Goal: Task Accomplishment & Management: Manage account settings

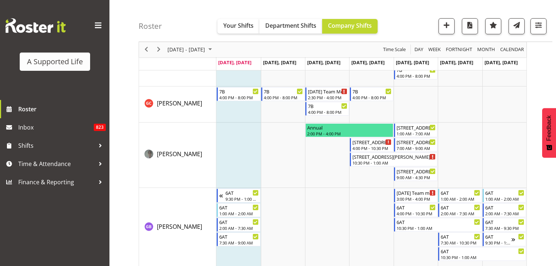
scroll to position [1265, 0]
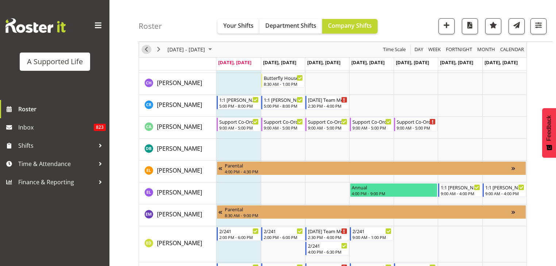
click at [149, 51] on span "Previous" at bounding box center [146, 49] width 9 height 9
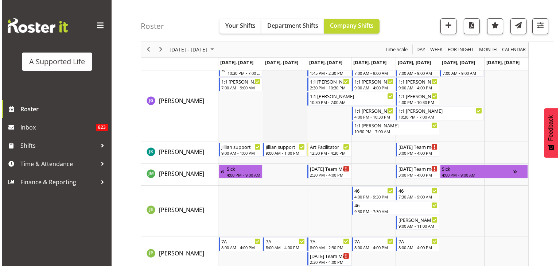
scroll to position [1995, 0]
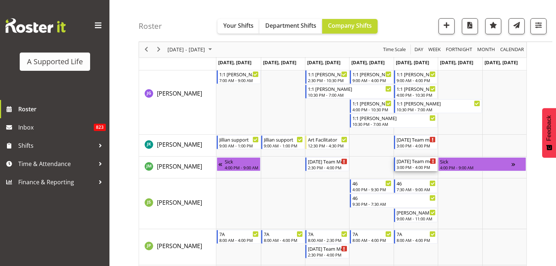
click at [420, 167] on div "3:00 PM - 4:00 PM" at bounding box center [416, 167] width 39 height 6
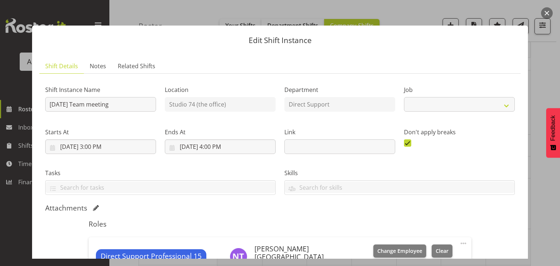
select select "4112"
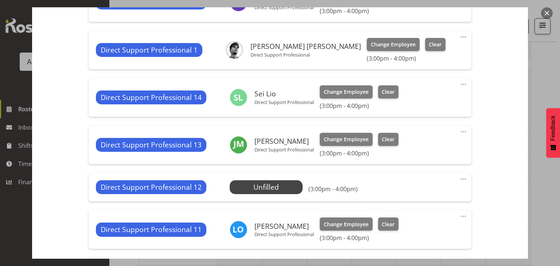
scroll to position [846, 0]
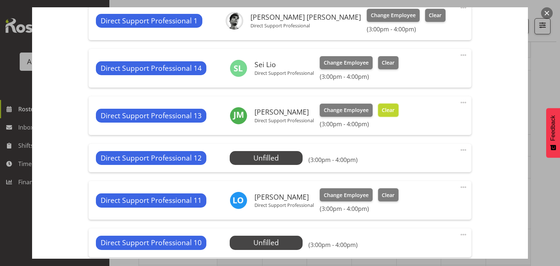
click at [398, 117] on button "Clear" at bounding box center [388, 110] width 21 height 13
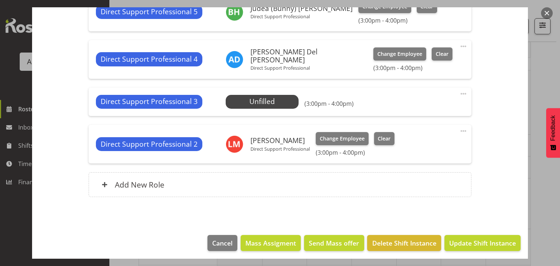
scroll to position [1254, 0]
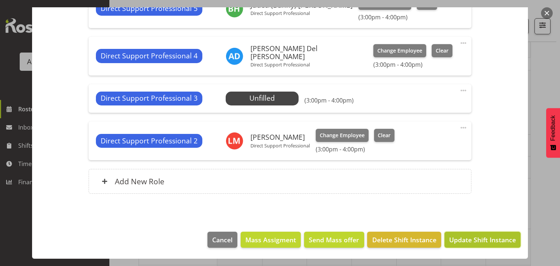
click at [477, 244] on span "Update Shift Instance" at bounding box center [483, 239] width 67 height 9
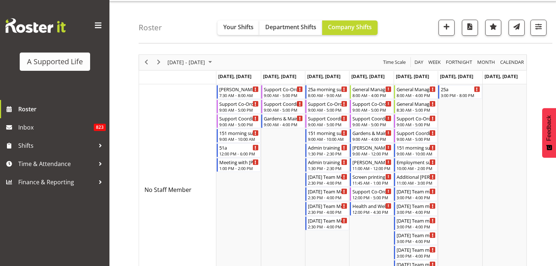
scroll to position [0, 0]
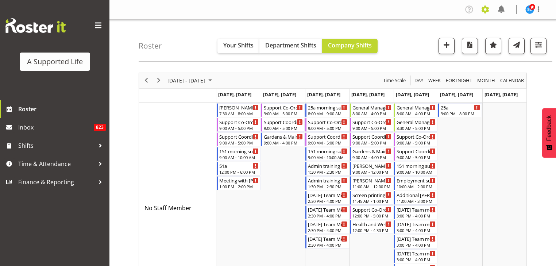
click at [483, 8] on span at bounding box center [485, 10] width 12 height 12
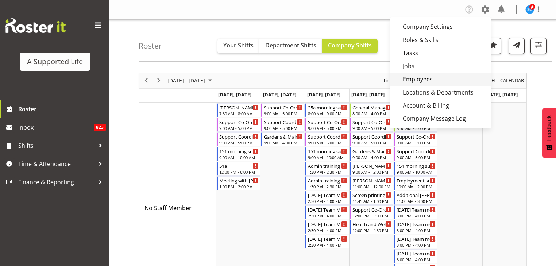
click at [438, 77] on link "Employees" at bounding box center [440, 79] width 101 height 13
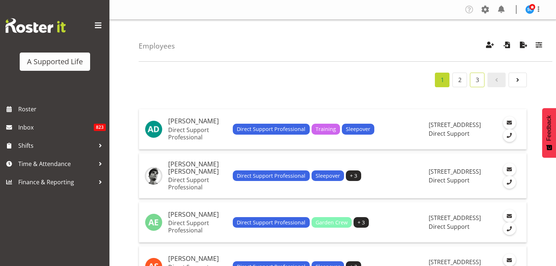
click at [472, 78] on link "3" at bounding box center [477, 80] width 15 height 15
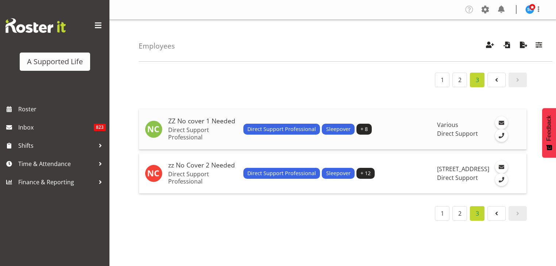
click at [186, 125] on h5 "ZZ No cover 1 Needed" at bounding box center [202, 120] width 69 height 7
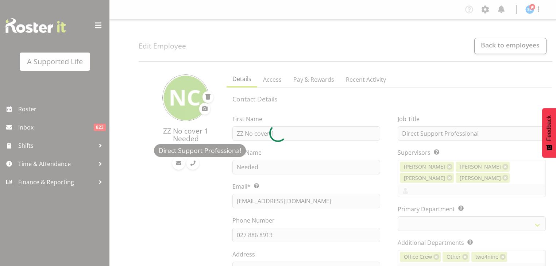
select select "TimelineWeek"
select select
select select "959"
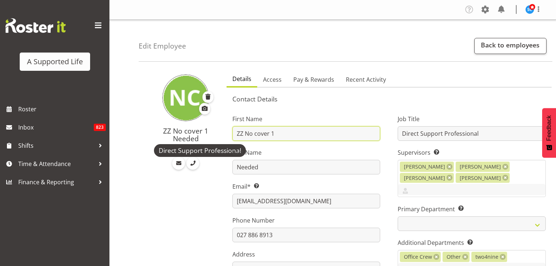
click at [242, 135] on input "ZZ No cover 1" at bounding box center [306, 133] width 148 height 15
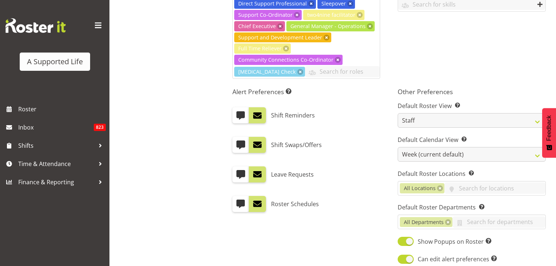
scroll to position [656, 0]
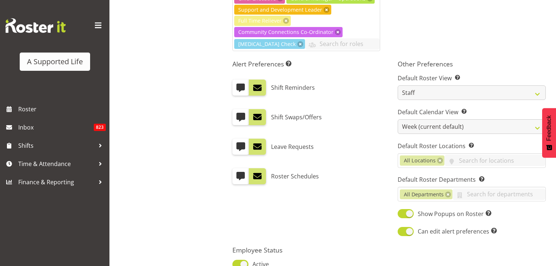
type input "ZZZ No cover 1"
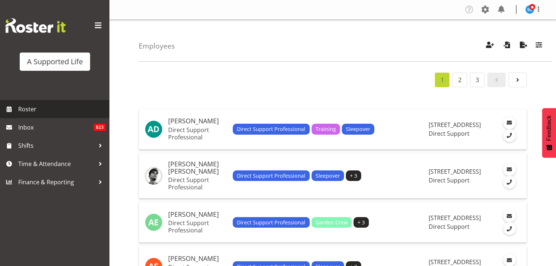
click at [36, 112] on span "Roster" at bounding box center [62, 109] width 88 height 11
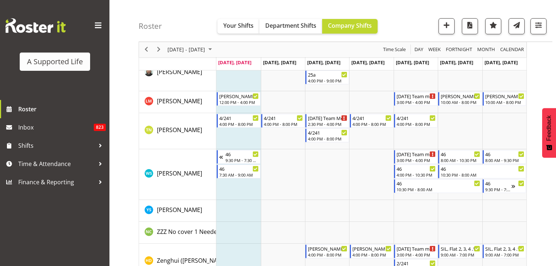
scroll to position [4121, 0]
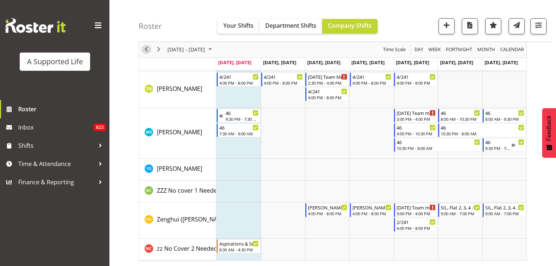
click at [151, 51] on div "previous period" at bounding box center [146, 49] width 12 height 15
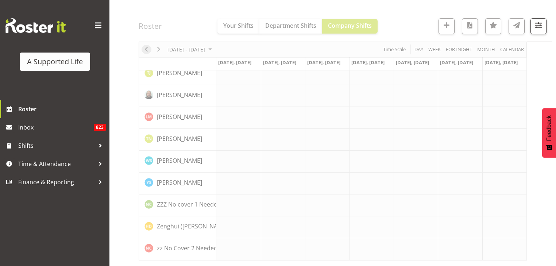
scroll to position [2097, 0]
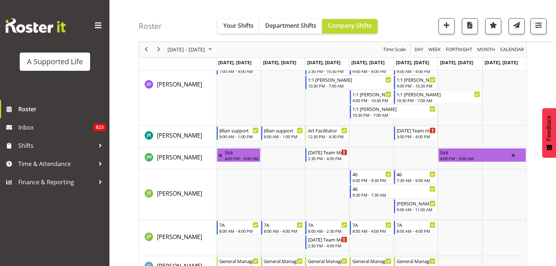
scroll to position [1916, 0]
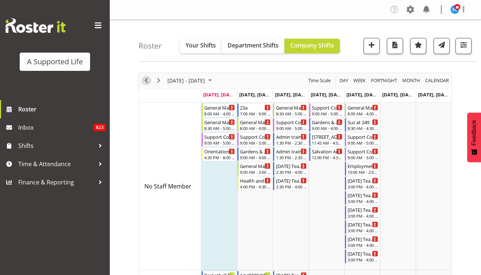
click at [149, 80] on span "Previous" at bounding box center [146, 80] width 9 height 9
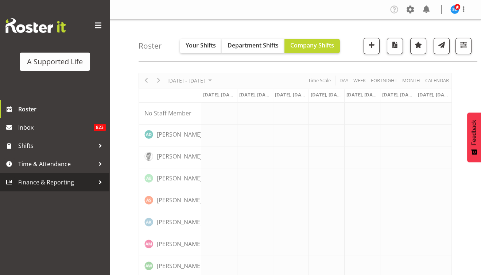
click at [44, 186] on span "Finance & Reporting" at bounding box center [56, 182] width 77 height 11
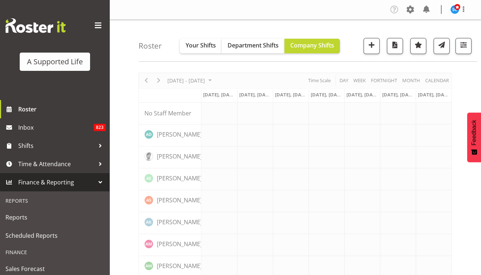
scroll to position [4, 0]
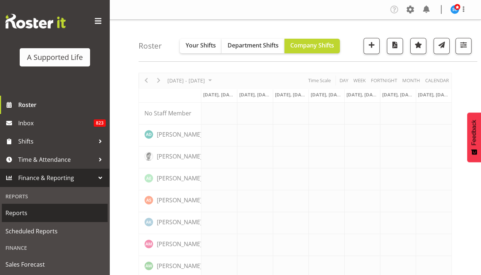
click at [20, 210] on span "Reports" at bounding box center [54, 212] width 99 height 11
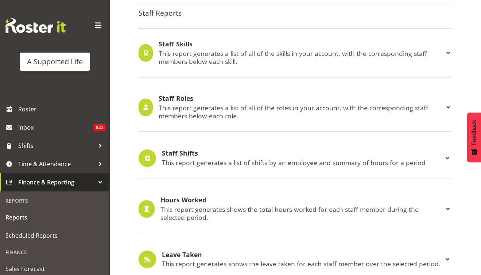
scroll to position [671, 0]
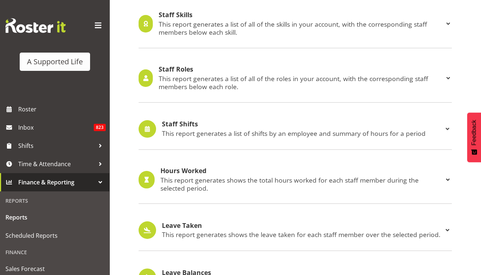
click at [447, 124] on span at bounding box center [447, 128] width 9 height 9
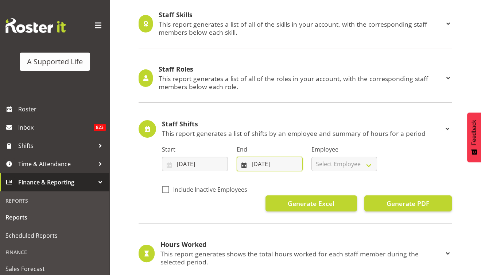
click at [264, 161] on input "[DATE]" at bounding box center [270, 164] width 66 height 15
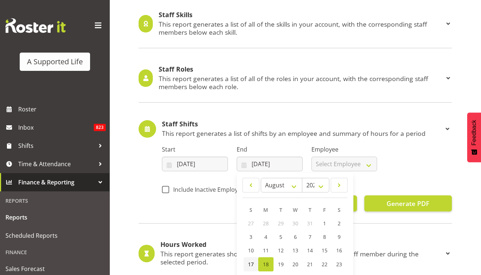
click at [252, 264] on link "17" at bounding box center [251, 264] width 15 height 14
type input "[DATE]"
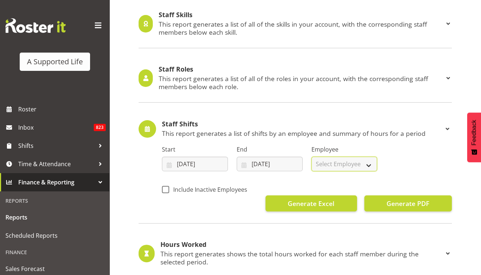
click at [368, 161] on select "Select Employee All Employees [PERSON_NAME] [PERSON_NAME] [PERSON_NAME] [PERSON…" at bounding box center [345, 164] width 66 height 15
click at [312, 157] on select "Select Employee All Employees [PERSON_NAME] [PERSON_NAME] [PERSON_NAME] [PERSON…" at bounding box center [345, 164] width 66 height 15
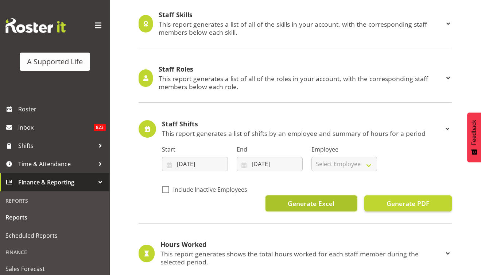
select select
click at [311, 198] on span "Generate Excel" at bounding box center [311, 202] width 47 height 9
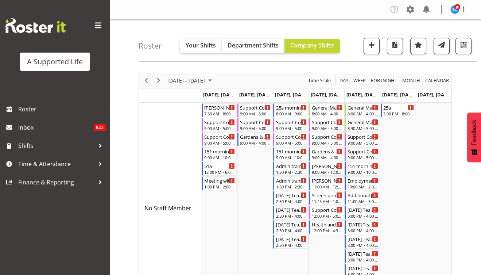
click at [274, 11] on nav "Company Settings Roles & Skills Tasks Jobs Employees Locations & Departments Ac…" at bounding box center [295, 10] width 357 height 12
click at [271, 16] on div "Company Settings Roles & Skills Tasks Jobs Employees Locations & Departments Ac…" at bounding box center [295, 10] width 372 height 20
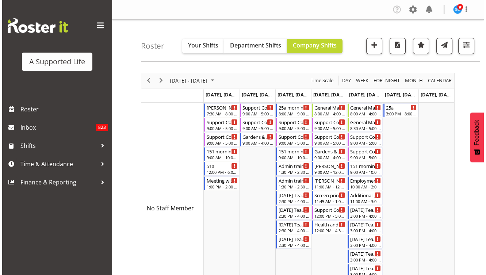
scroll to position [701, 0]
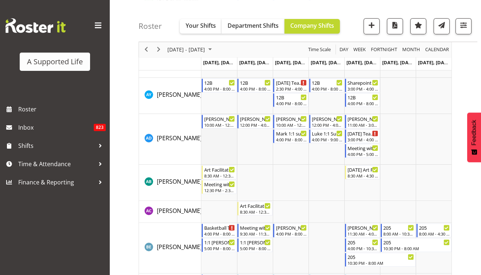
click at [213, 136] on td "Timeline Week of August 11, 2025" at bounding box center [219, 139] width 36 height 51
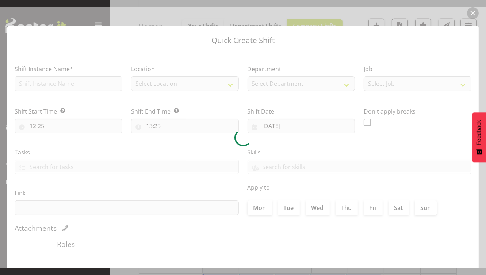
type input "11/08/2025"
checkbox input "true"
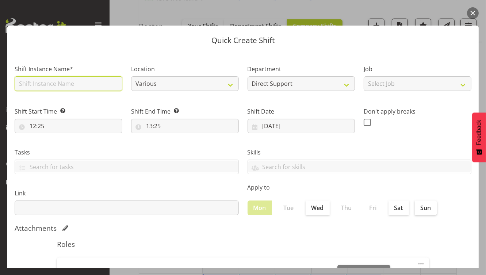
click at [55, 86] on input "text" at bounding box center [69, 83] width 108 height 15
type input "Maintenance"
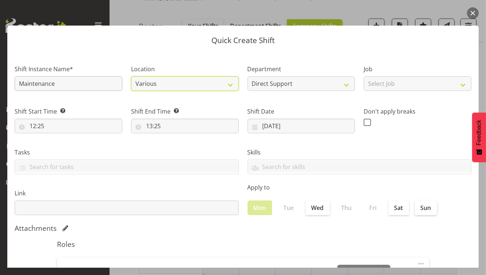
select select "959"
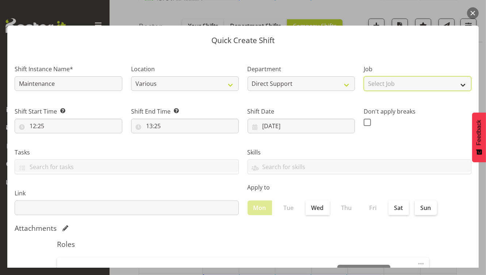
click at [396, 81] on select "Select Job Accounts and Payroll Admin Support Aspirations and Support Facilitat…" at bounding box center [417, 83] width 108 height 15
select select "4112"
click at [363, 76] on select "Select Job Accounts and Payroll Admin Support Aspirations and Support Facilitat…" at bounding box center [417, 83] width 108 height 15
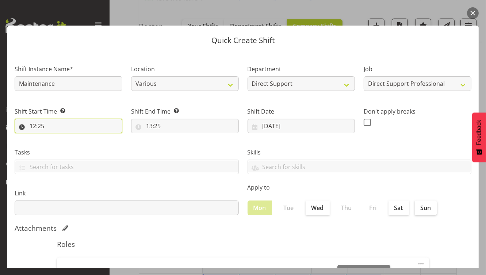
click at [48, 128] on input "12:25" at bounding box center [69, 126] width 108 height 15
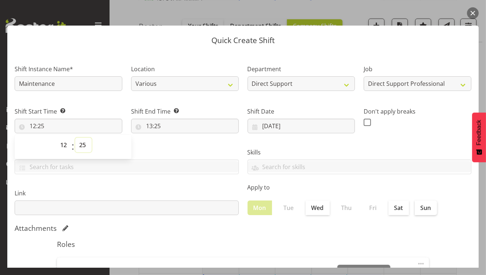
click at [84, 145] on select "00 01 02 03 04 05 06 07 08 09 10 11 12 13 14 15 16 17 18 19 20 21 22 23 24 25 2…" at bounding box center [83, 145] width 16 height 15
select select "0"
click at [75, 138] on select "00 01 02 03 04 05 06 07 08 09 10 11 12 13 14 15 16 17 18 19 20 21 22 23 24 25 2…" at bounding box center [83, 145] width 16 height 15
type input "12:00"
click at [157, 128] on input "13:25" at bounding box center [185, 126] width 108 height 15
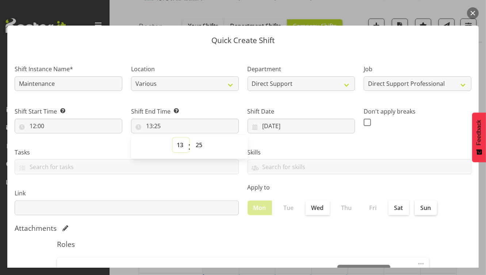
click at [179, 144] on select "00 01 02 03 04 05 06 07 08 09 10 11 12 13 14 15 16 17 18 19 20 21 22 23" at bounding box center [181, 145] width 16 height 15
select select "15"
click at [173, 138] on select "00 01 02 03 04 05 06 07 08 09 10 11 12 13 14 15 16 17 18 19 20 21 22 23" at bounding box center [181, 145] width 16 height 15
type input "15:25"
click at [202, 148] on select "00 01 02 03 04 05 06 07 08 09 10 11 12 13 14 15 16 17 18 19 20 21 22 23 24 25 2…" at bounding box center [200, 145] width 16 height 15
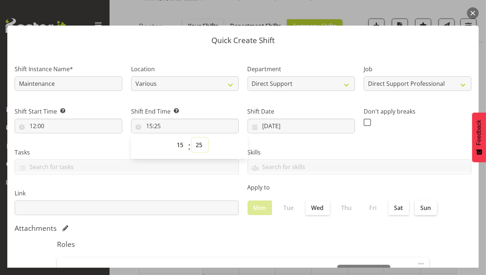
select select "0"
click at [192, 138] on select "00 01 02 03 04 05 06 07 08 09 10 11 12 13 14 15 16 17 18 19 20 21 22 23 24 25 2…" at bounding box center [200, 145] width 16 height 15
type input "15:00"
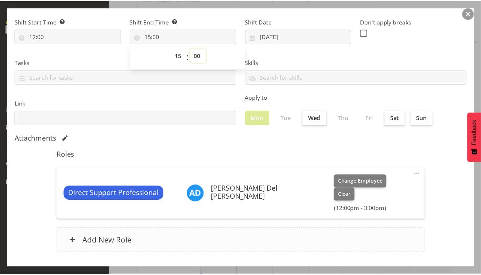
scroll to position [111, 0]
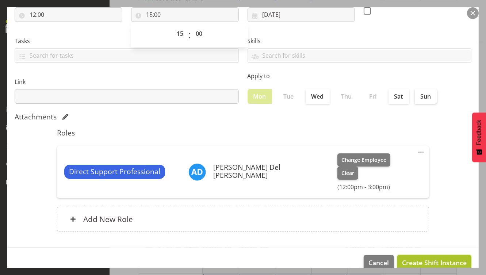
click at [441, 258] on span "Create Shift Instance" at bounding box center [434, 262] width 65 height 9
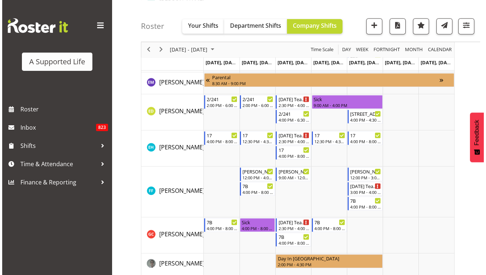
scroll to position [701, 0]
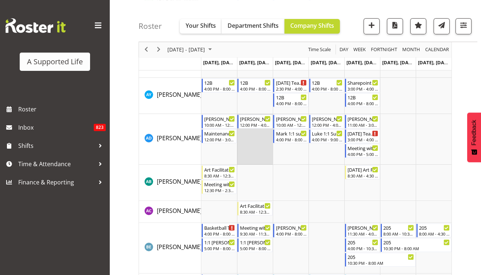
click at [242, 140] on td "Timeline Week of August 11, 2025" at bounding box center [255, 139] width 36 height 51
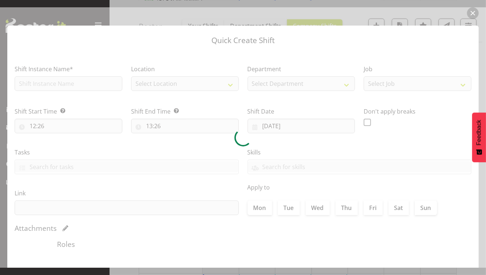
type input "12/08/2025"
checkbox input "true"
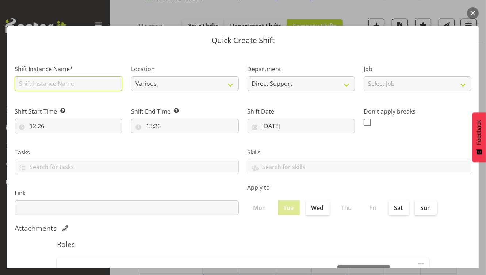
click at [74, 88] on input "text" at bounding box center [69, 83] width 108 height 15
type input "Maintenance"
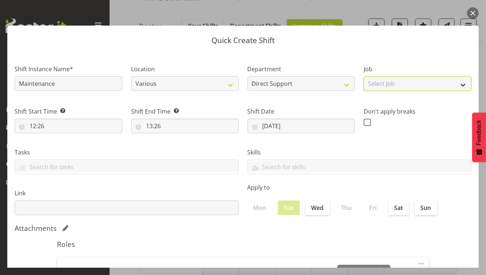
click at [383, 84] on select "Select Job Accounts and Payroll Admin Support Aspirations and Support Facilitat…" at bounding box center [417, 83] width 108 height 15
select select "4112"
click at [363, 76] on select "Select Job Accounts and Payroll Admin Support Aspirations and Support Facilitat…" at bounding box center [417, 83] width 108 height 15
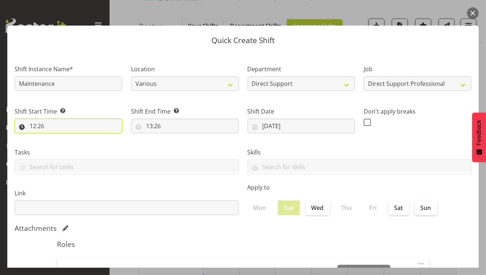
click at [32, 126] on input "12:26" at bounding box center [69, 126] width 108 height 15
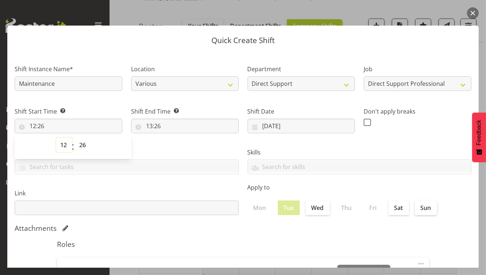
click at [65, 144] on select "00 01 02 03 04 05 06 07 08 09 10 11 12 13 14 15 16 17 18 19 20 21 22 23" at bounding box center [64, 145] width 16 height 15
select select "10"
click at [56, 138] on select "00 01 02 03 04 05 06 07 08 09 10 11 12 13 14 15 16 17 18 19 20 21 22 23" at bounding box center [64, 145] width 16 height 15
type input "10:26"
click at [85, 145] on select "00 01 02 03 04 05 06 07 08 09 10 11 12 13 14 15 16 17 18 19 20 21 22 23 24 25 2…" at bounding box center [83, 145] width 16 height 15
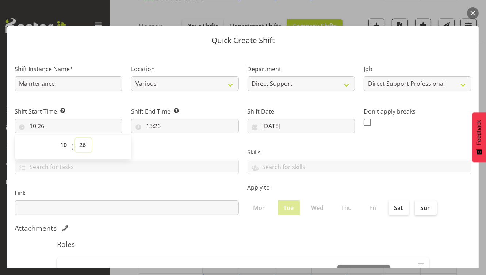
select select "0"
click at [75, 138] on select "00 01 02 03 04 05 06 07 08 09 10 11 12 13 14 15 16 17 18 19 20 21 22 23 24 25 2…" at bounding box center [83, 145] width 16 height 15
type input "10:00"
click at [152, 129] on input "13:26" at bounding box center [185, 126] width 108 height 15
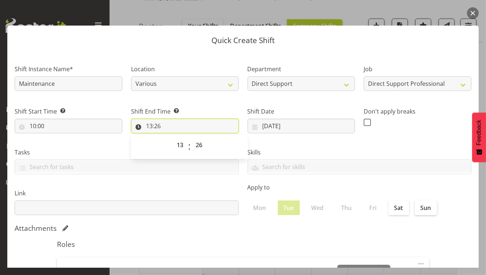
click at [152, 129] on input "13:26" at bounding box center [185, 126] width 108 height 15
click at [148, 124] on input "13:26" at bounding box center [185, 126] width 108 height 15
click at [178, 148] on select "00 01 02 03 04 05 06 07 08 09 10 11 12 13 14 15 16 17 18 19 20 21 22 23" at bounding box center [181, 145] width 16 height 15
select select "12"
click at [173, 138] on select "00 01 02 03 04 05 06 07 08 09 10 11 12 13 14 15 16 17 18 19 20 21 22 23" at bounding box center [181, 145] width 16 height 15
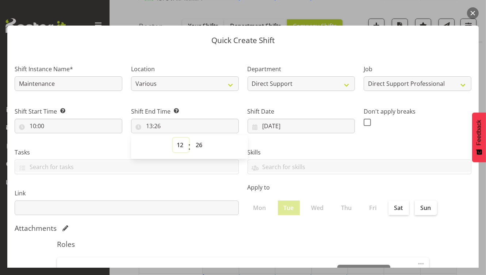
type input "12:26"
click at [200, 146] on select "00 01 02 03 04 05 06 07 08 09 10 11 12 13 14 15 16 17 18 19 20 21 22 23 24 25 2…" at bounding box center [200, 145] width 16 height 15
select select "0"
click at [192, 138] on select "00 01 02 03 04 05 06 07 08 09 10 11 12 13 14 15 16 17 18 19 20 21 22 23 24 25 2…" at bounding box center [200, 145] width 16 height 15
type input "12:00"
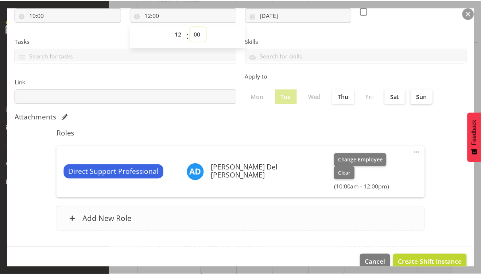
scroll to position [111, 0]
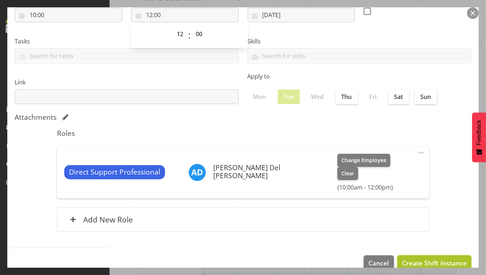
click at [439, 258] on span "Create Shift Instance" at bounding box center [434, 262] width 65 height 9
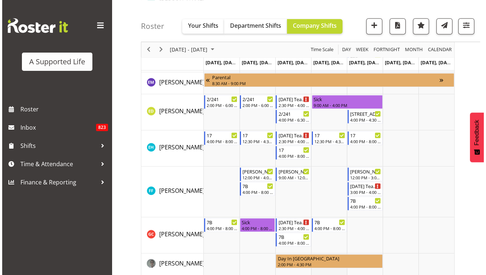
scroll to position [701, 0]
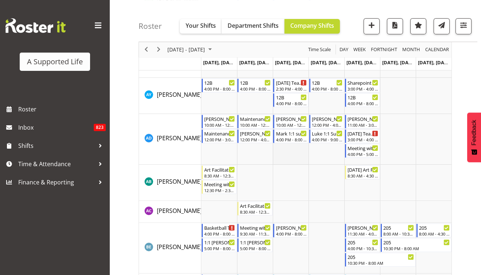
click at [293, 149] on td "Timeline Week of August 11, 2025" at bounding box center [291, 139] width 36 height 51
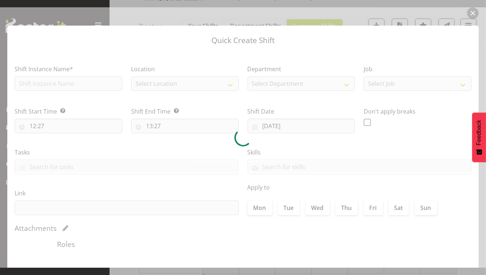
type input "13/08/2025"
checkbox input "true"
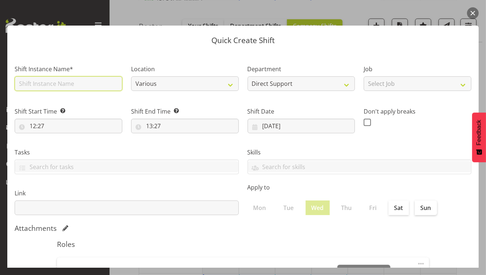
click at [78, 84] on input "text" at bounding box center [69, 83] width 108 height 15
type input "Maintenance"
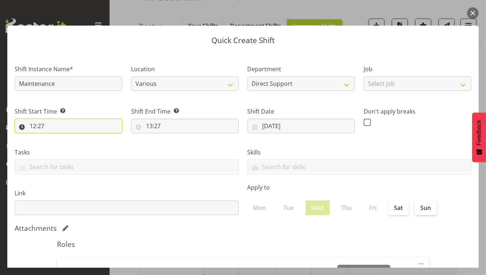
click at [38, 125] on input "12:27" at bounding box center [69, 126] width 108 height 15
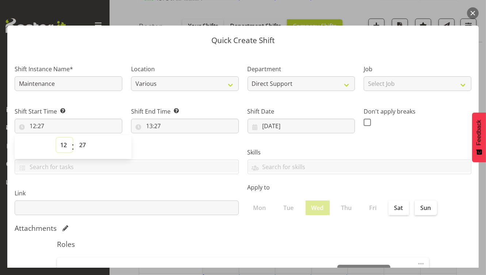
click at [63, 144] on select "00 01 02 03 04 05 06 07 08 09 10 11 12 13 14 15 16 17 18 19 20 21 22 23" at bounding box center [64, 145] width 16 height 15
click at [82, 144] on select "00 01 02 03 04 05 06 07 08 09 10 11 12 13 14 15 16 17 18 19 20 21 22 23 24 25 2…" at bounding box center [83, 145] width 16 height 15
select select "0"
click at [75, 138] on select "00 01 02 03 04 05 06 07 08 09 10 11 12 13 14 15 16 17 18 19 20 21 22 23 24 25 2…" at bounding box center [83, 145] width 16 height 15
type input "12:00"
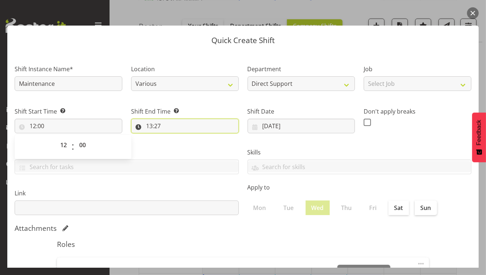
click at [151, 127] on input "13:27" at bounding box center [185, 126] width 108 height 15
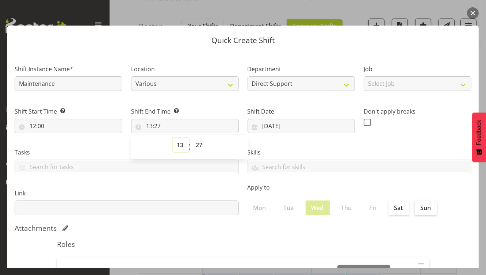
click at [179, 144] on select "00 01 02 03 04 05 06 07 08 09 10 11 12 13 14 15 16 17 18 19 20 21 22 23" at bounding box center [181, 145] width 16 height 15
select select "16"
click at [173, 138] on select "00 01 02 03 04 05 06 07 08 09 10 11 12 13 14 15 16 17 18 19 20 21 22 23" at bounding box center [181, 145] width 16 height 15
type input "16:27"
click at [200, 147] on select "00 01 02 03 04 05 06 07 08 09 10 11 12 13 14 15 16 17 18 19 20 21 22 23 24 25 2…" at bounding box center [200, 145] width 16 height 15
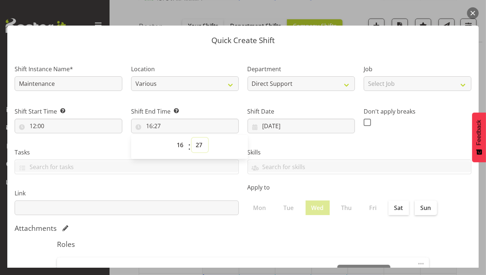
select select "0"
click at [192, 138] on select "00 01 02 03 04 05 06 07 08 09 10 11 12 13 14 15 16 17 18 19 20 21 22 23 24 25 2…" at bounding box center [200, 145] width 16 height 15
type input "16:00"
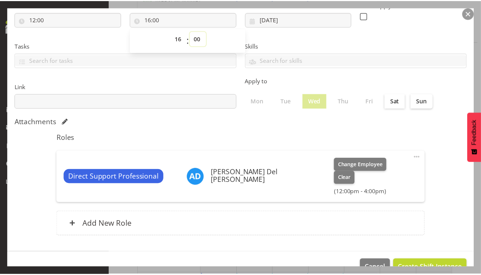
scroll to position [107, 0]
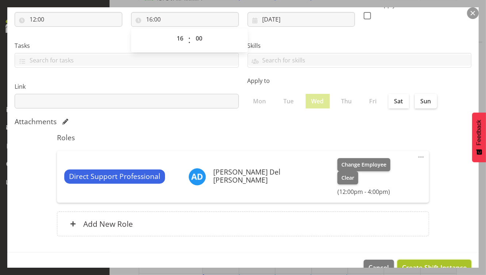
click at [408, 262] on span "Create Shift Instance" at bounding box center [434, 266] width 65 height 9
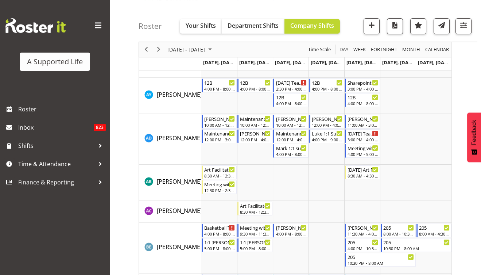
scroll to position [1571, 0]
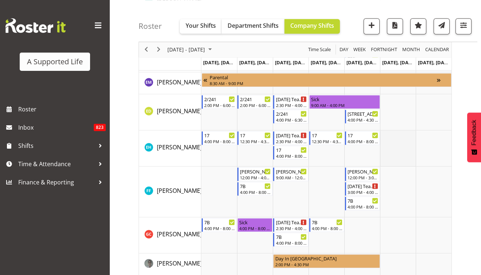
click at [397, 150] on td "Timeline Week of August 11, 2025" at bounding box center [398, 148] width 36 height 36
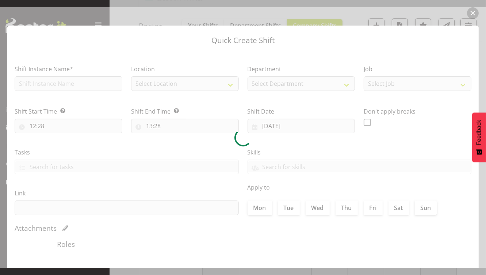
type input "16/08/2025"
checkbox input "true"
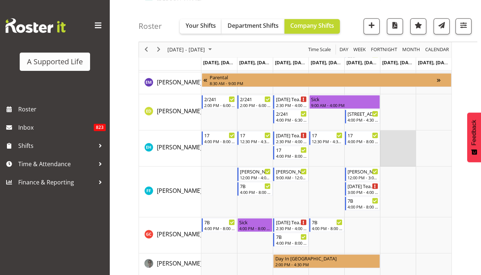
scroll to position [701, 0]
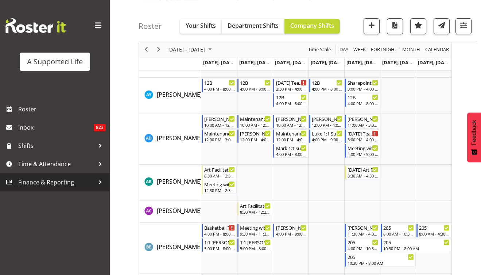
click at [66, 180] on span "Finance & Reporting" at bounding box center [56, 182] width 77 height 11
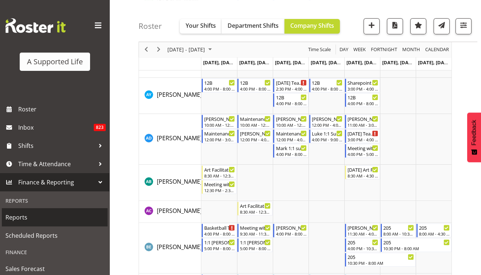
scroll to position [4, 0]
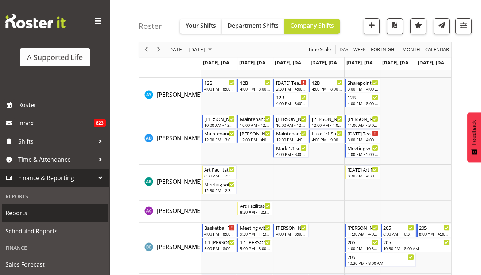
click at [42, 218] on span "Reports" at bounding box center [54, 212] width 99 height 11
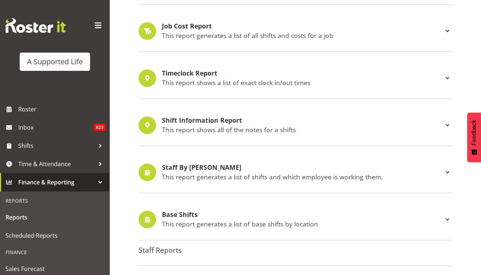
scroll to position [409, 0]
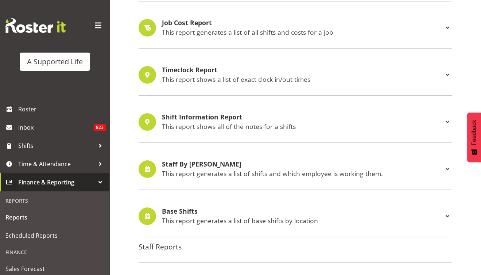
click at [192, 170] on p "This report generates a list of shifts and which employee is working them." at bounding box center [302, 173] width 281 height 8
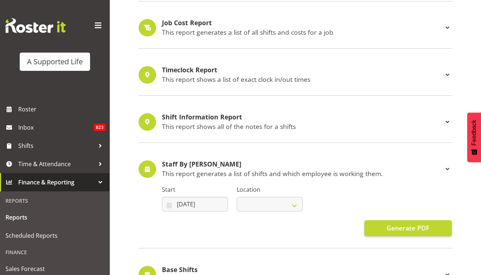
select select
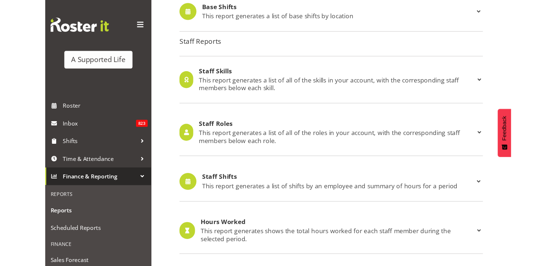
scroll to position [730, 0]
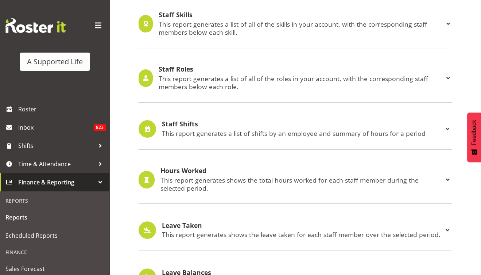
click at [231, 125] on div "Staff Shifts This report generates a list of shifts by an employee and summary …" at bounding box center [302, 128] width 281 height 17
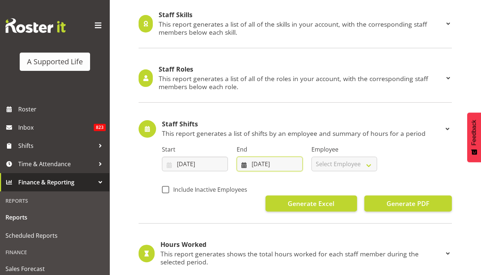
click at [290, 161] on input "18/08/2025" at bounding box center [270, 164] width 66 height 15
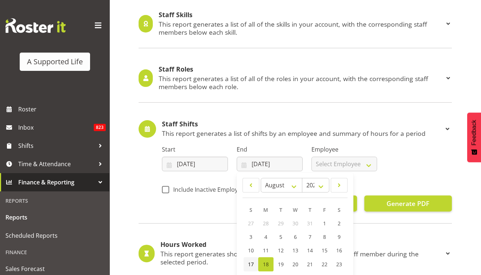
click at [247, 258] on link "17" at bounding box center [251, 264] width 15 height 14
type input "17/08/2025"
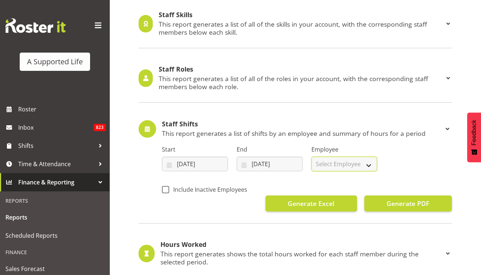
click at [367, 158] on select "Select Employee All Employees Abbie Davies Alejandro Sada Prendes Alex Espinoza…" at bounding box center [345, 164] width 66 height 15
click at [312, 157] on select "Select Employee All Employees Abbie Davies Alejandro Sada Prendes Alex Espinoza…" at bounding box center [345, 164] width 66 height 15
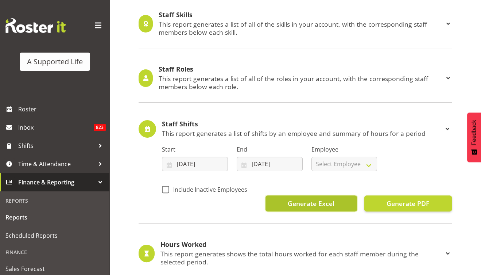
select select
click at [329, 199] on span "Generate Excel" at bounding box center [311, 202] width 47 height 9
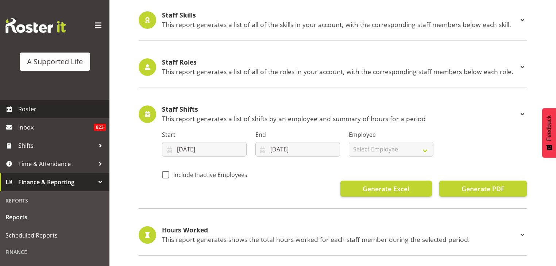
click at [28, 112] on span "Roster" at bounding box center [62, 109] width 88 height 11
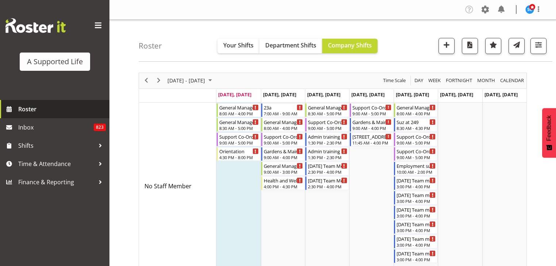
click at [42, 114] on span "Roster" at bounding box center [62, 109] width 88 height 11
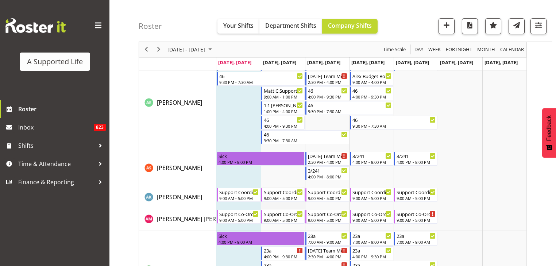
scroll to position [321, 0]
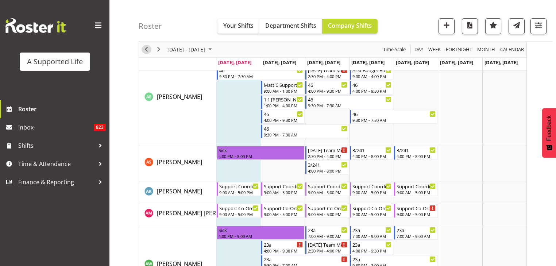
click at [147, 49] on span "Previous" at bounding box center [146, 49] width 9 height 9
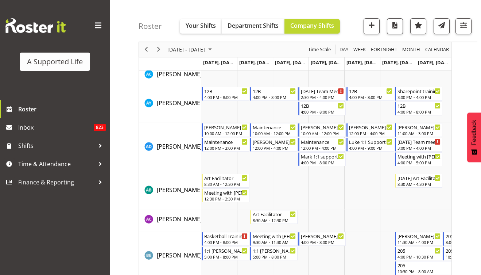
scroll to position [728, 0]
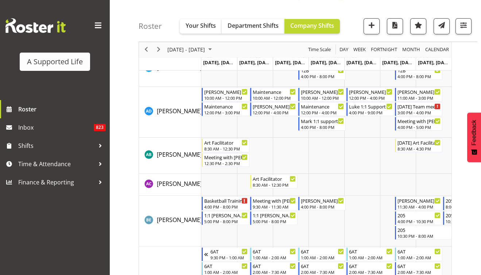
click at [101, 25] on span at bounding box center [98, 26] width 12 height 12
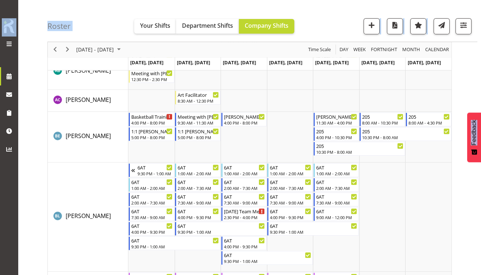
scroll to position [781, 0]
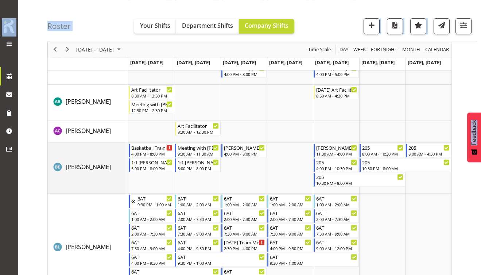
click at [83, 175] on td "[PERSON_NAME]" at bounding box center [88, 168] width 81 height 51
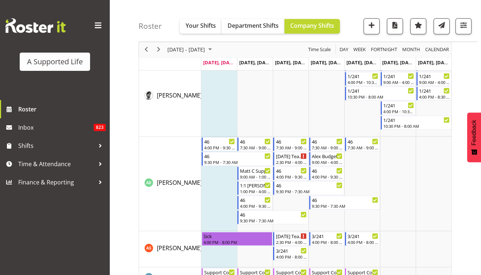
scroll to position [525, 0]
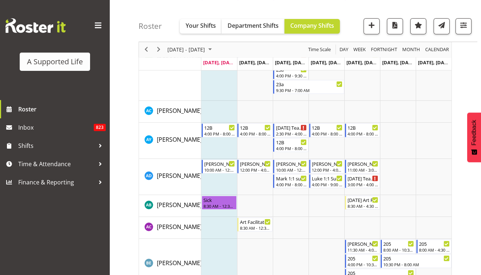
click at [100, 26] on span at bounding box center [98, 26] width 12 height 12
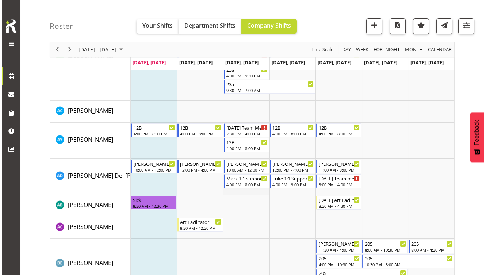
scroll to position [555, 0]
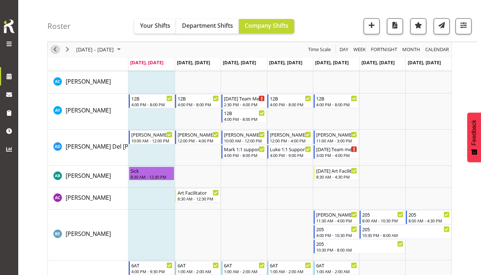
click at [53, 47] on span "Previous" at bounding box center [55, 49] width 9 height 9
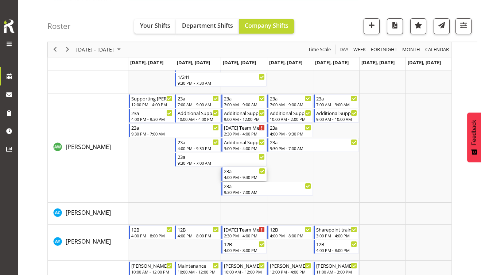
click at [226, 173] on div "23a" at bounding box center [245, 170] width 42 height 7
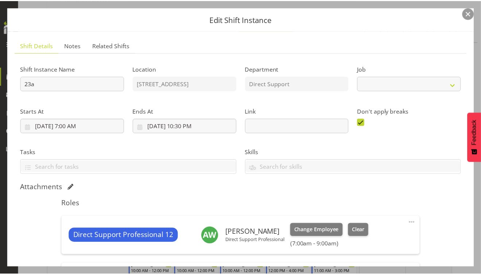
scroll to position [29, 0]
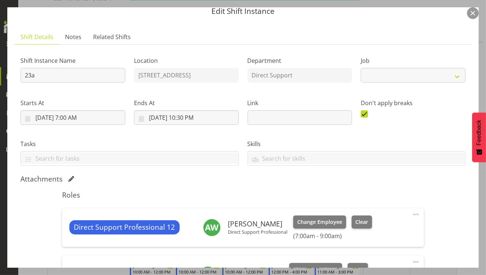
select select "4112"
click at [475, 12] on button "button" at bounding box center [473, 13] width 12 height 12
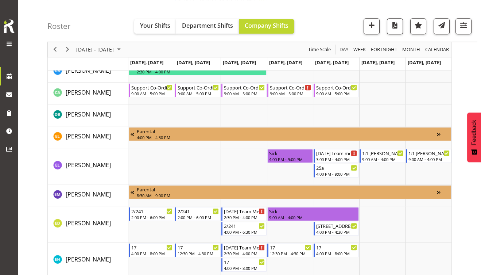
scroll to position [1489, 0]
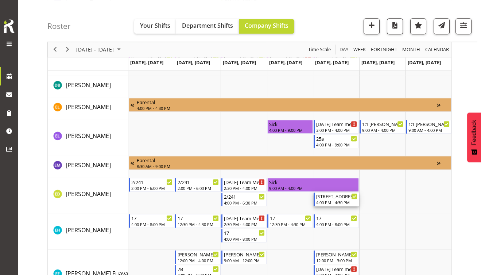
click at [327, 200] on div "4:00 PM - 4:30 PM" at bounding box center [337, 202] width 42 height 6
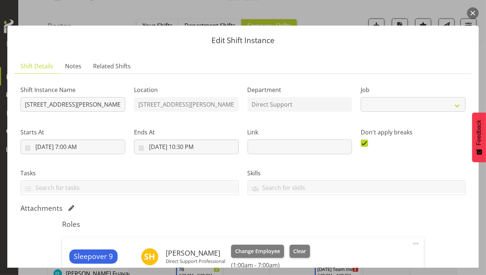
select select "4112"
click at [472, 13] on button "button" at bounding box center [473, 13] width 12 height 12
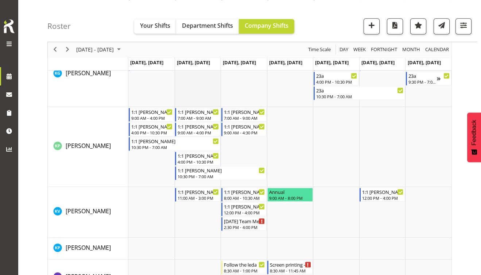
scroll to position [2423, 0]
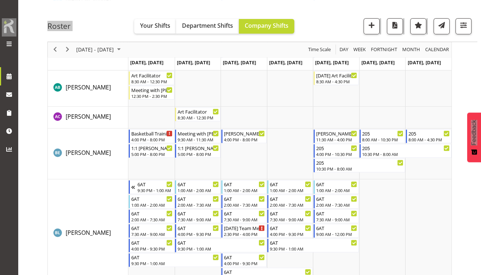
scroll to position [810, 0]
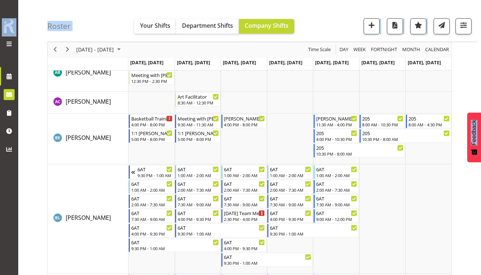
click at [0, 100] on link at bounding box center [9, 94] width 18 height 18
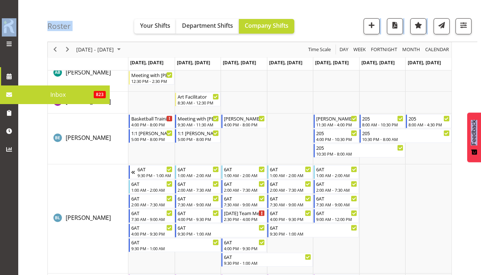
click at [0, 101] on link at bounding box center [9, 94] width 18 height 18
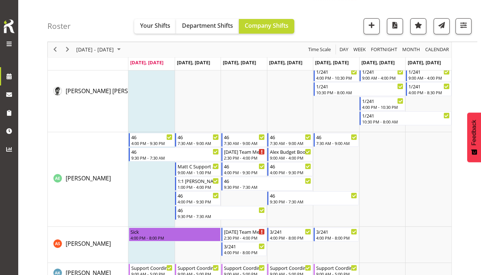
scroll to position [175, 0]
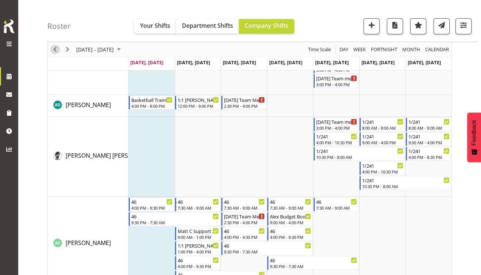
click at [58, 49] on span "Previous" at bounding box center [55, 49] width 9 height 9
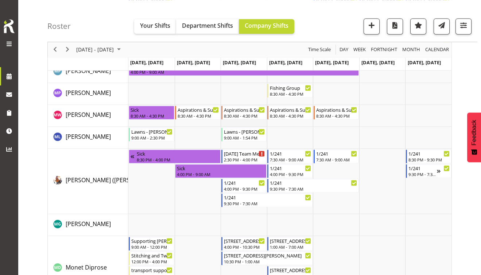
scroll to position [2919, 0]
